Goal: Navigation & Orientation: Find specific page/section

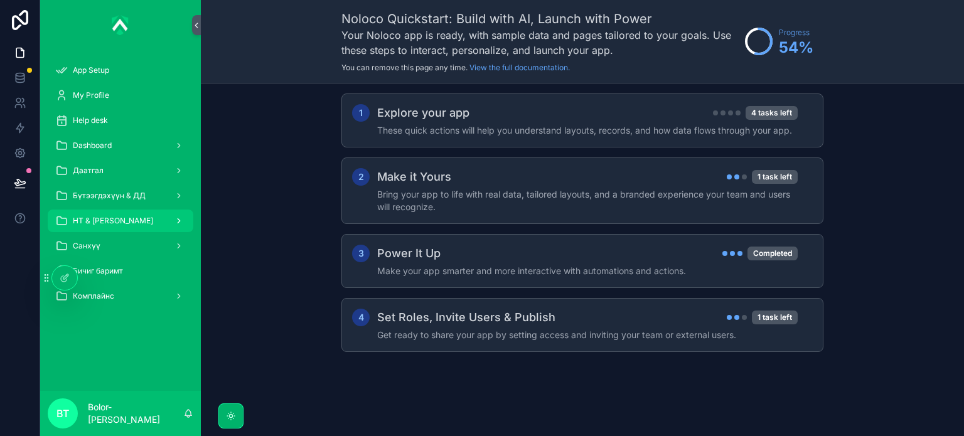
click at [123, 212] on div "НТ & [PERSON_NAME]" at bounding box center [120, 221] width 131 height 20
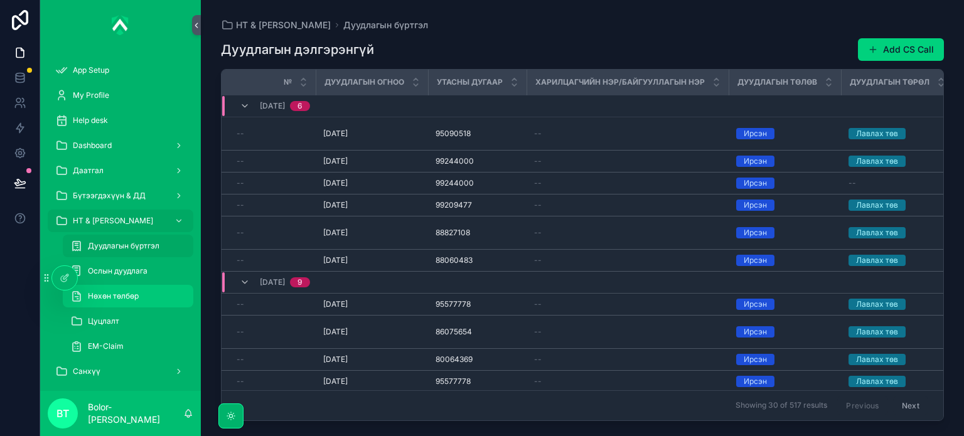
click at [131, 288] on div "Нөхөн төлбөр" at bounding box center [128, 296] width 116 height 20
